Goal: Transaction & Acquisition: Purchase product/service

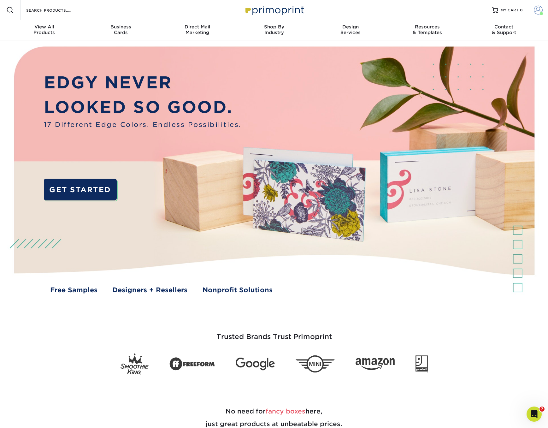
click at [539, 9] on span at bounding box center [538, 10] width 9 height 9
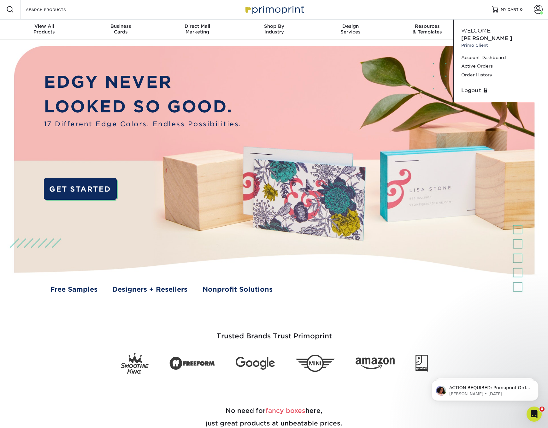
click at [335, 54] on img at bounding box center [274, 175] width 542 height 271
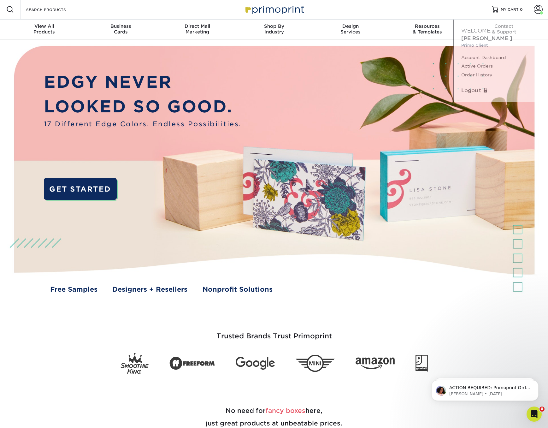
scroll to position [2, 0]
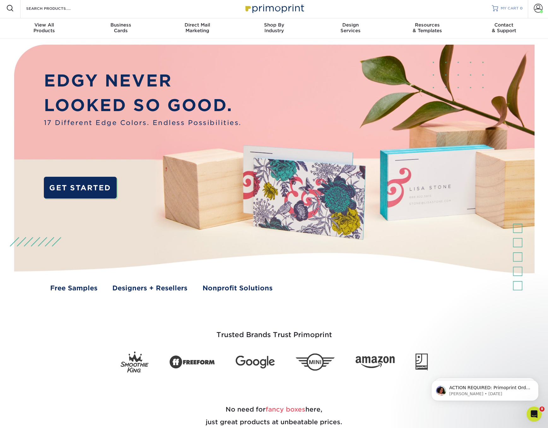
click at [509, 8] on span "MY CART" at bounding box center [510, 8] width 18 height 5
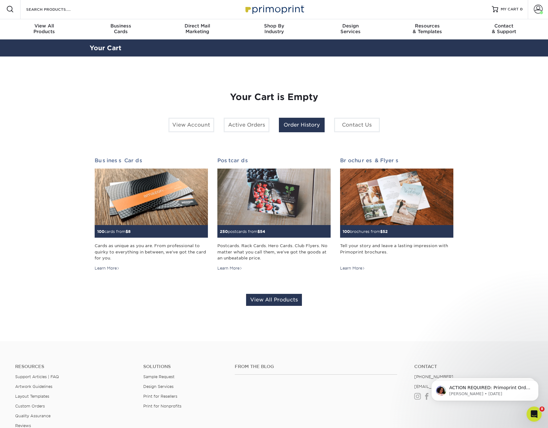
click at [300, 124] on link "Order History" at bounding box center [302, 125] width 46 height 15
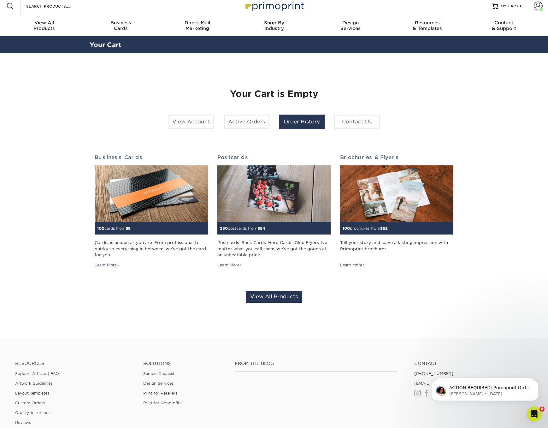
scroll to position [5, 0]
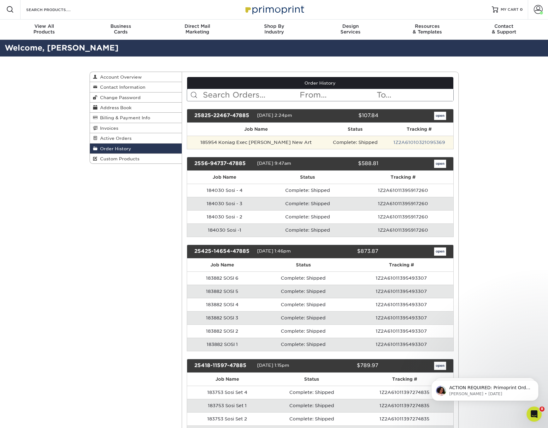
scroll to position [3, 0]
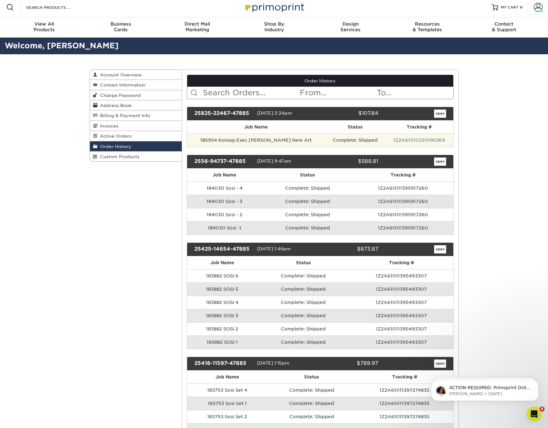
click at [228, 139] on td "185954 Koniag Exec Matt Carle New Art" at bounding box center [256, 139] width 138 height 13
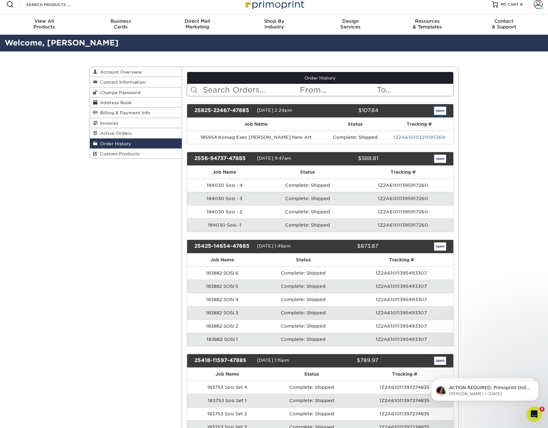
click at [439, 113] on link "open" at bounding box center [440, 111] width 12 height 8
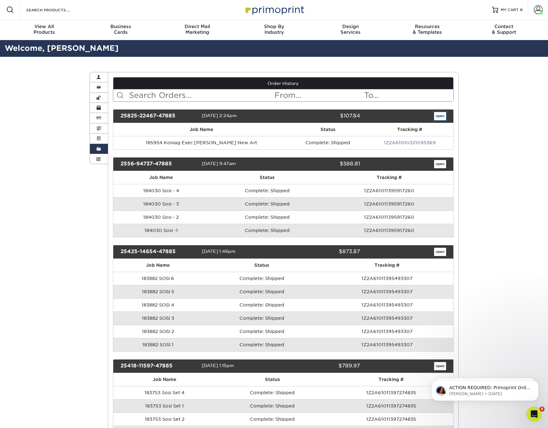
scroll to position [0, 0]
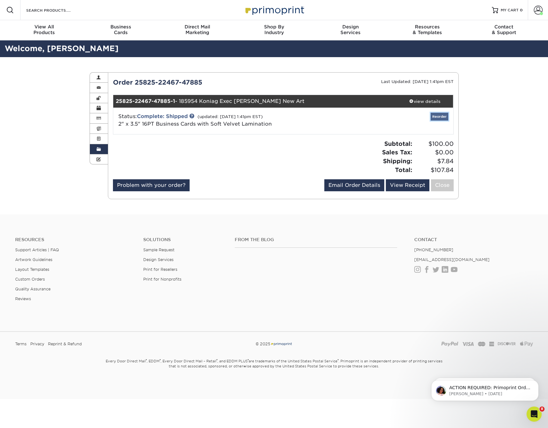
click at [440, 115] on link "Reorder" at bounding box center [440, 117] width 18 height 8
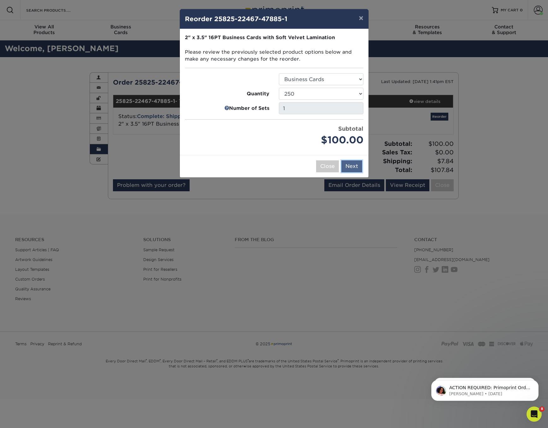
click at [349, 166] on button "Next" at bounding box center [351, 166] width 21 height 12
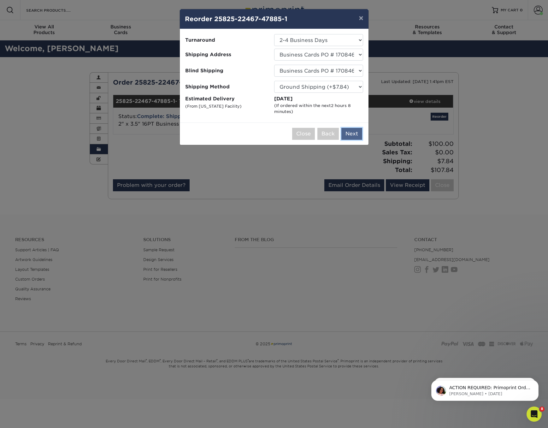
click at [353, 133] on button "Next" at bounding box center [351, 134] width 21 height 12
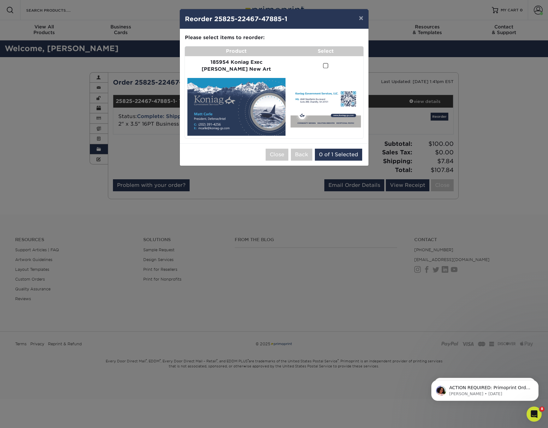
click at [323, 66] on span at bounding box center [325, 66] width 5 height 6
click at [0, 0] on input "checkbox" at bounding box center [0, 0] width 0 height 0
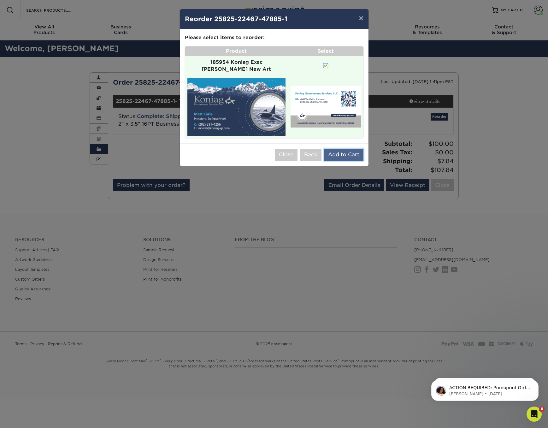
click at [343, 149] on button "Add to Cart" at bounding box center [343, 155] width 39 height 12
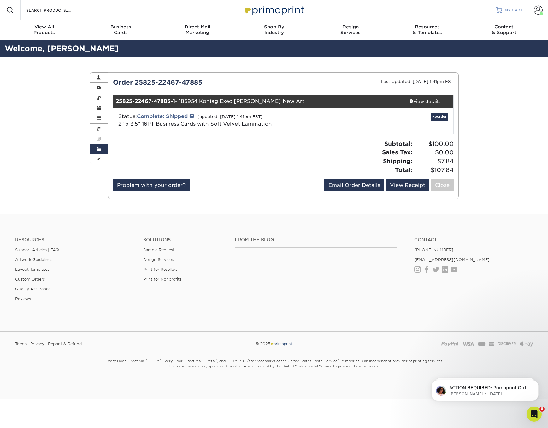
click at [505, 10] on span "MY CART" at bounding box center [514, 10] width 18 height 5
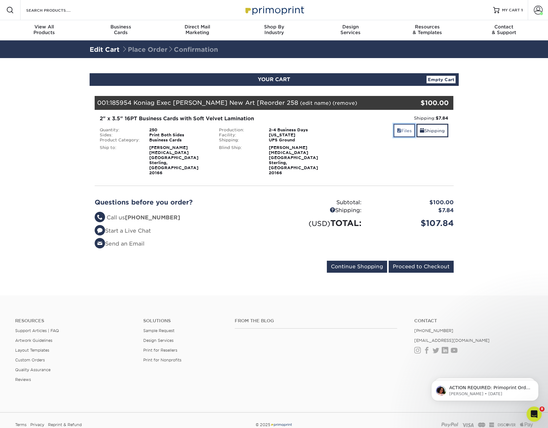
click at [401, 130] on link "Files" at bounding box center [404, 131] width 22 height 14
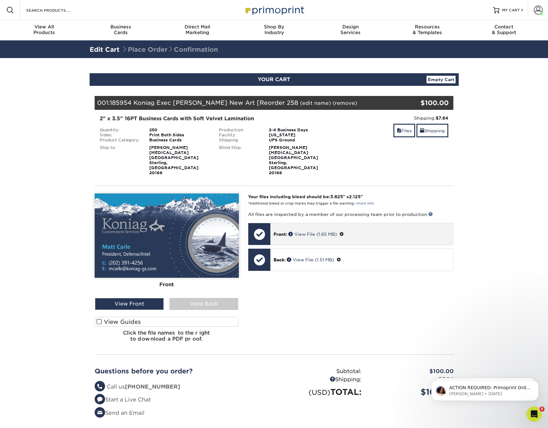
click at [259, 223] on div at bounding box center [259, 234] width 22 height 22
click at [343, 232] on span at bounding box center [341, 234] width 4 height 5
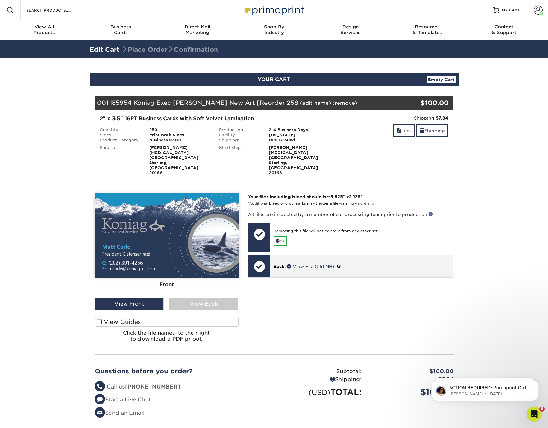
click at [341, 264] on span at bounding box center [339, 266] width 4 height 5
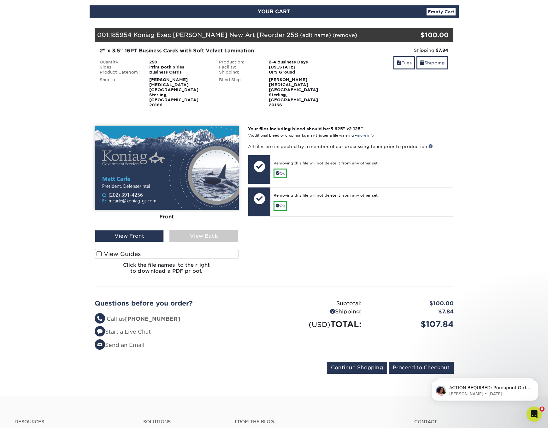
scroll to position [72, 0]
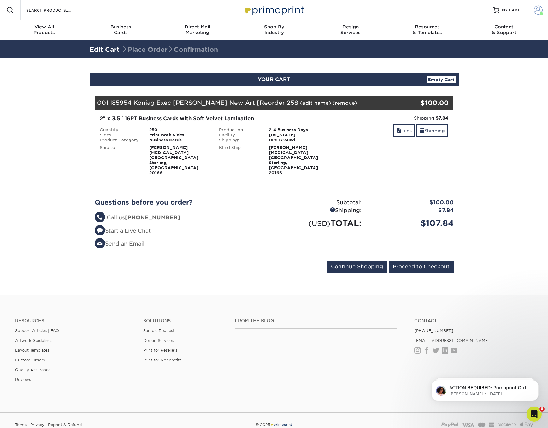
click at [536, 9] on span at bounding box center [538, 10] width 9 height 9
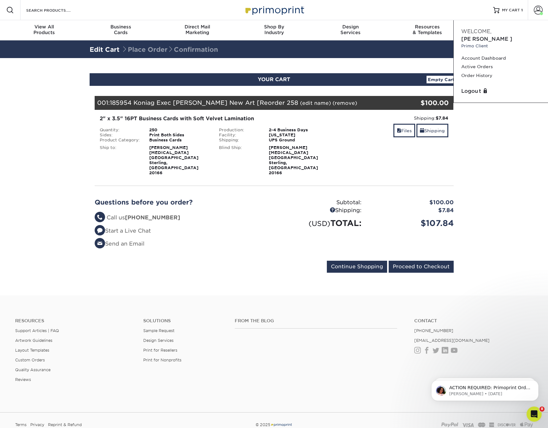
click at [354, 136] on div "Files Shipping" at bounding box center [393, 131] width 110 height 15
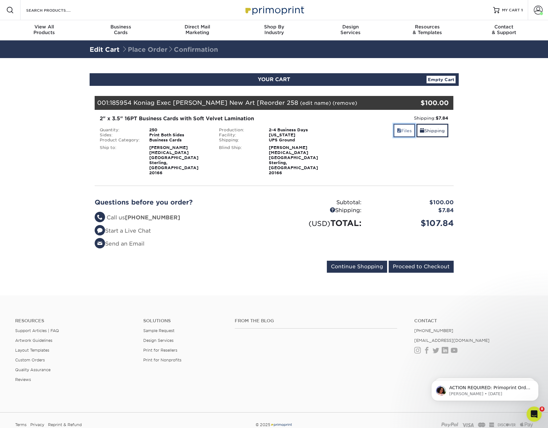
click at [407, 130] on link "Files" at bounding box center [404, 131] width 22 height 14
click at [404, 131] on link "Files" at bounding box center [404, 131] width 22 height 14
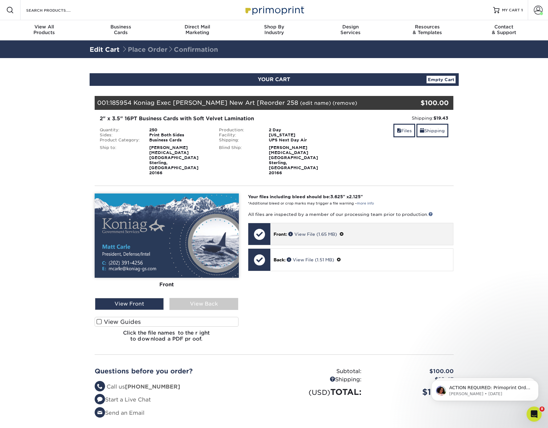
click at [344, 232] on span at bounding box center [341, 234] width 4 height 5
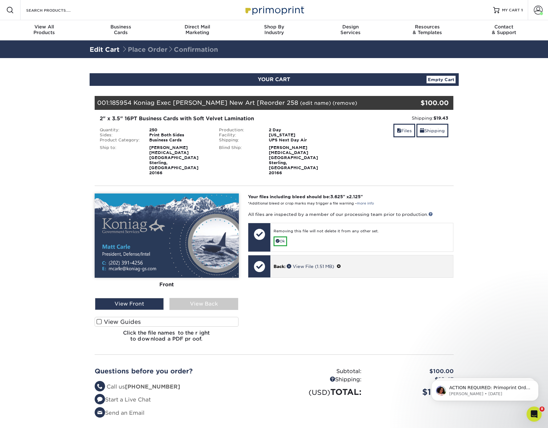
click at [341, 264] on span at bounding box center [339, 266] width 4 height 5
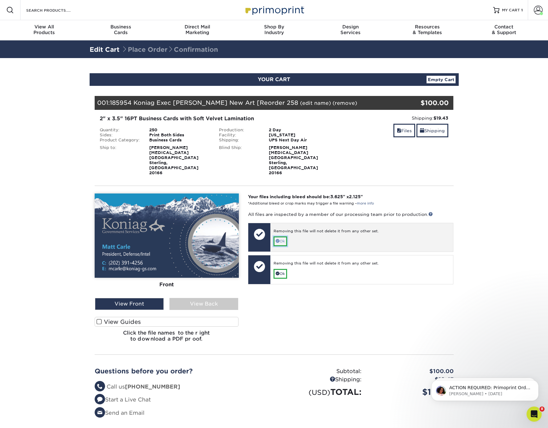
click at [281, 236] on link "Ok" at bounding box center [280, 241] width 14 height 10
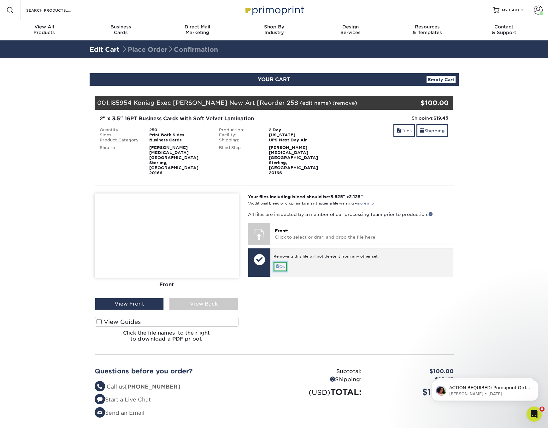
click at [278, 264] on span at bounding box center [278, 266] width 4 height 4
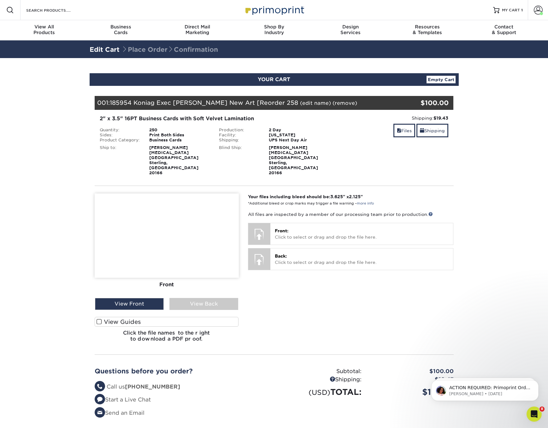
click at [320, 309] on div "Your files including bleed should be: 3.625 " x 2.125 " *Additional bleed or cr…" at bounding box center [350, 270] width 215 height 154
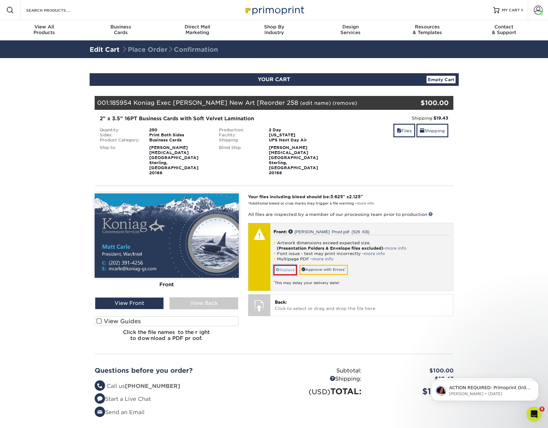
click at [280, 265] on link "Replace" at bounding box center [284, 270] width 23 height 10
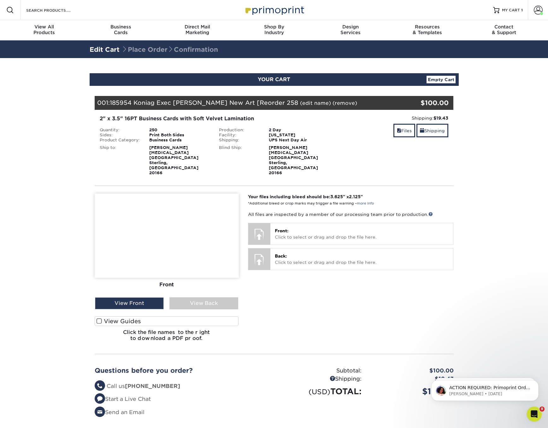
click at [280, 267] on div "Your files including bleed should be: 3.625 " x 2.125 " *Additional bleed or cr…" at bounding box center [350, 269] width 215 height 153
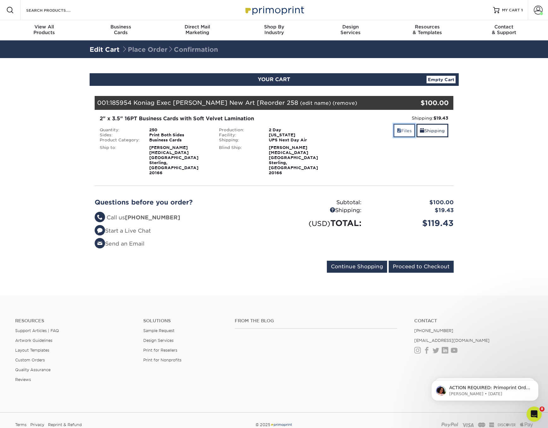
click at [400, 130] on link "Files" at bounding box center [404, 131] width 22 height 14
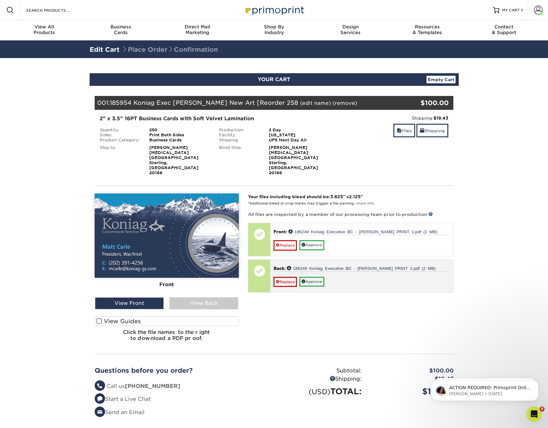
click at [326, 265] on p "Back: 186249 Koniag Executive BC - [PERSON_NAME] PRINT 2.pdf (2 MB)" at bounding box center [361, 268] width 176 height 6
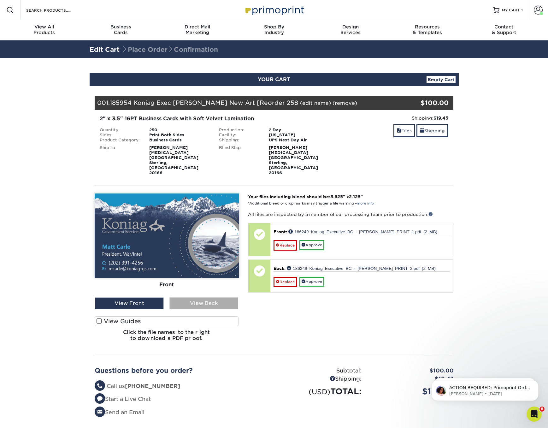
click at [201, 297] on div "View Back" at bounding box center [203, 303] width 69 height 12
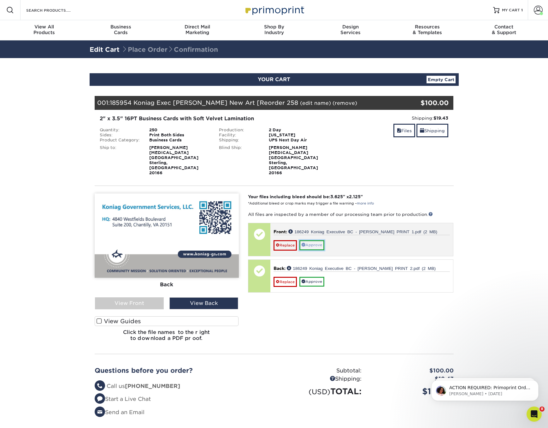
click at [311, 240] on link "Approve" at bounding box center [311, 245] width 25 height 10
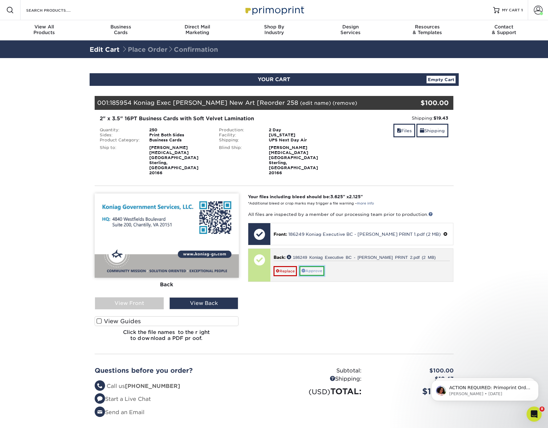
click at [309, 266] on link "Approve" at bounding box center [311, 271] width 25 height 10
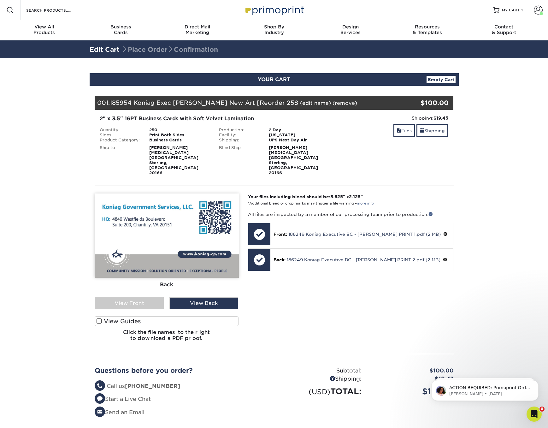
scroll to position [26, 0]
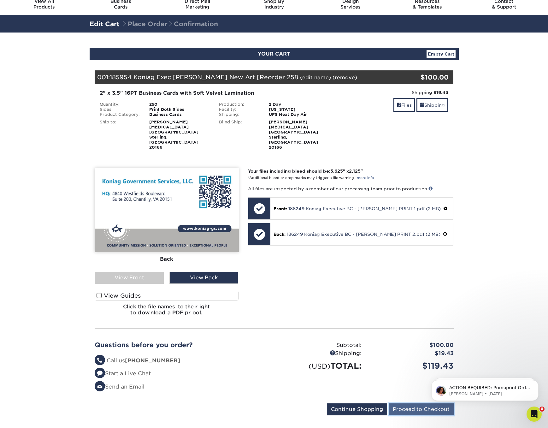
click at [415, 403] on input "Proceed to Checkout" at bounding box center [421, 409] width 65 height 12
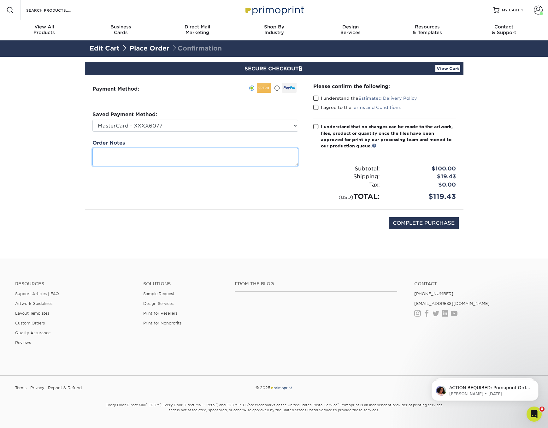
click at [150, 151] on textarea at bounding box center [195, 157] width 206 height 18
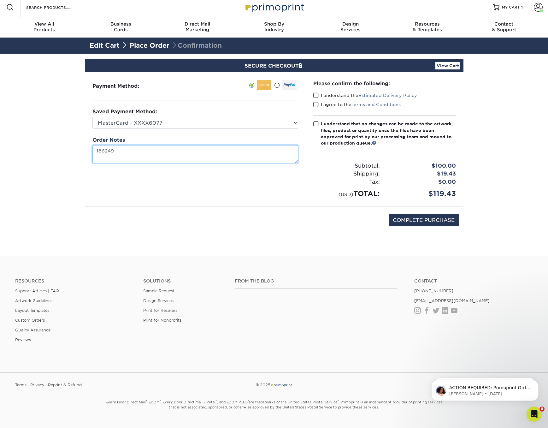
type textarea "186249"
click at [315, 123] on span at bounding box center [315, 124] width 5 height 6
click at [0, 0] on input "I understand that no changes can be made to the artwork, files, product or quan…" at bounding box center [0, 0] width 0 height 0
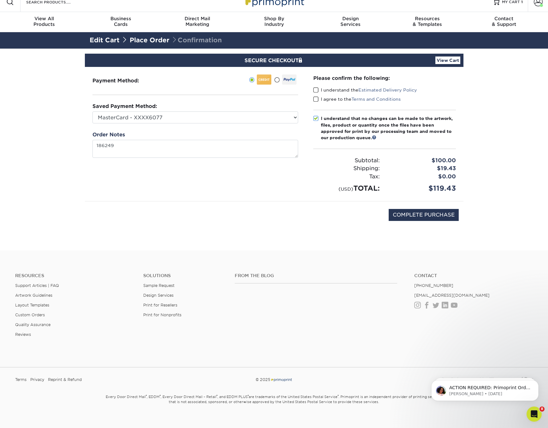
drag, startPoint x: 314, startPoint y: 112, endPoint x: 307, endPoint y: 134, distance: 22.9
click at [313, 117] on div "Please confirm the following: I understand the Estimated Delivery Policy I agre…" at bounding box center [384, 133] width 143 height 119
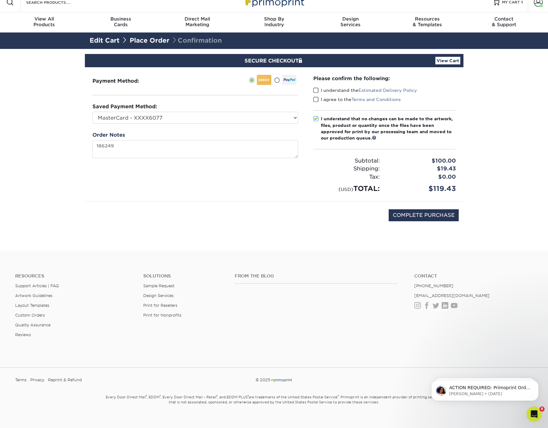
click at [315, 88] on span at bounding box center [315, 90] width 5 height 6
click at [0, 0] on input "I understand the Estimated Delivery Policy" at bounding box center [0, 0] width 0 height 0
click at [314, 98] on span at bounding box center [315, 100] width 5 height 6
click at [0, 0] on input "I agree to the Terms and Conditions" at bounding box center [0, 0] width 0 height 0
click at [295, 117] on select "MasterCard - XXXX6077 Visa - XXXX3646 American Express - XXXX1010 Visa - XXXX72…" at bounding box center [195, 118] width 206 height 12
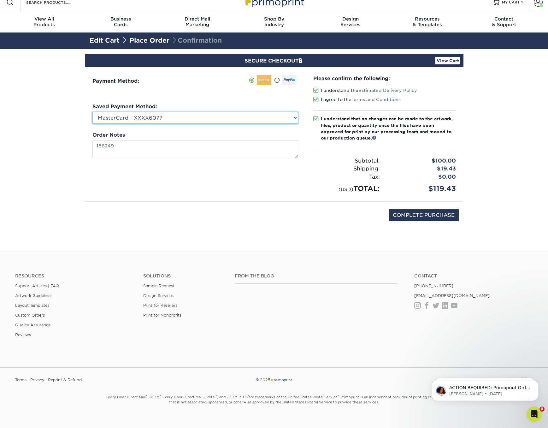
select select "50239"
click at [290, 177] on div "Payment Method:" at bounding box center [195, 134] width 221 height 134
click at [448, 61] on link "View Cart" at bounding box center [447, 61] width 25 height 8
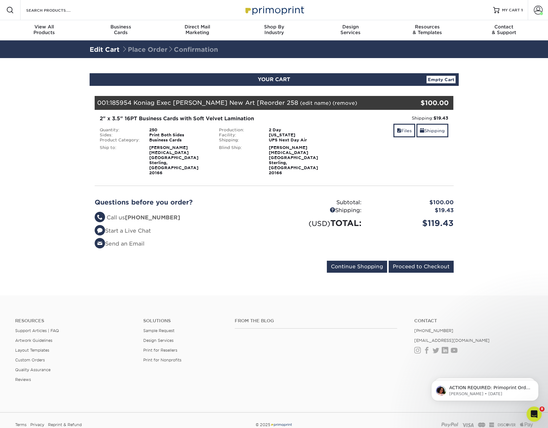
click at [300, 103] on link "(edit name)" at bounding box center [315, 103] width 31 height 6
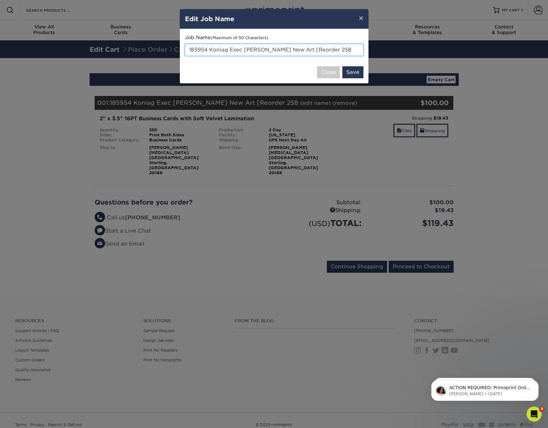
click at [207, 49] on input "185954 Koniag Exec [PERSON_NAME] New Art [Reorder 258" at bounding box center [274, 50] width 179 height 12
type input "186249 Koniag Exec [PERSON_NAME] New Art [Reorder 258"
click at [352, 71] on button "Save" at bounding box center [352, 72] width 21 height 12
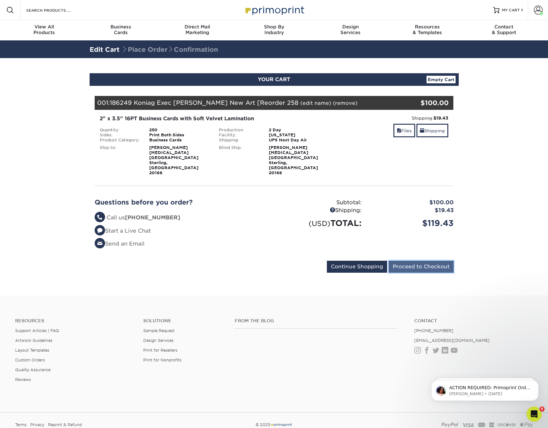
click at [416, 261] on input "Proceed to Checkout" at bounding box center [421, 267] width 65 height 12
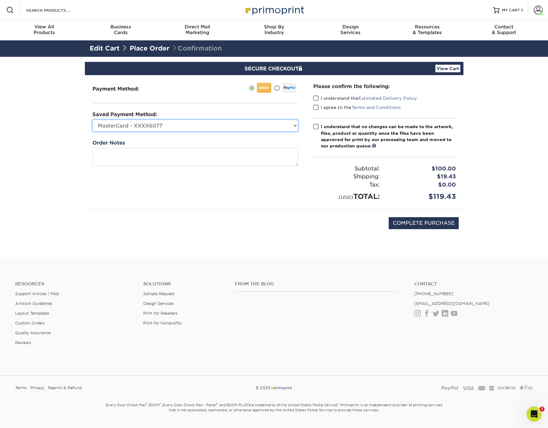
click at [273, 126] on select "MasterCard - XXXX6077 Visa - XXXX3646 American Express - XXXX1010 Visa - XXXX72…" at bounding box center [195, 126] width 206 height 12
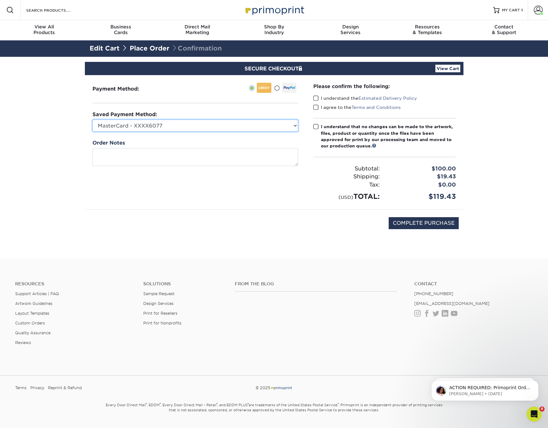
select select "50239"
click at [314, 97] on span at bounding box center [315, 98] width 5 height 6
click at [0, 0] on input "I understand the Estimated Delivery Policy" at bounding box center [0, 0] width 0 height 0
click at [317, 105] on span at bounding box center [315, 107] width 5 height 6
click at [0, 0] on input "I agree to the Terms and Conditions" at bounding box center [0, 0] width 0 height 0
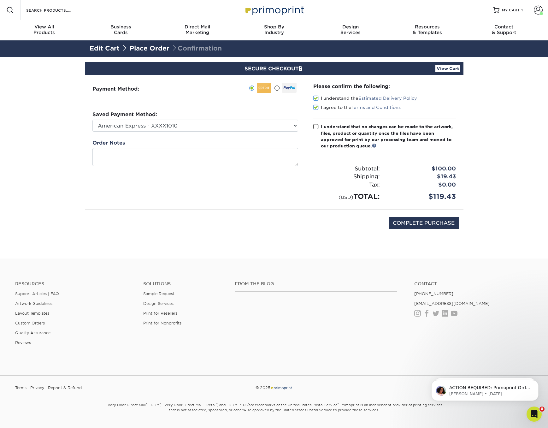
click at [313, 126] on span at bounding box center [315, 127] width 5 height 6
click at [0, 0] on input "I understand that no changes can be made to the artwork, files, product or quan…" at bounding box center [0, 0] width 0 height 0
click at [427, 222] on input "COMPLETE PURCHASE" at bounding box center [424, 223] width 70 height 12
type input "PROCESSING, PLEASE WAIT..."
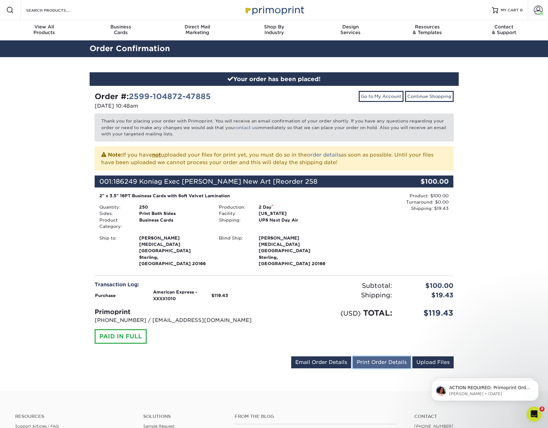
click at [384, 356] on link "Print Order Details" at bounding box center [382, 362] width 58 height 12
